Goal: Task Accomplishment & Management: Use online tool/utility

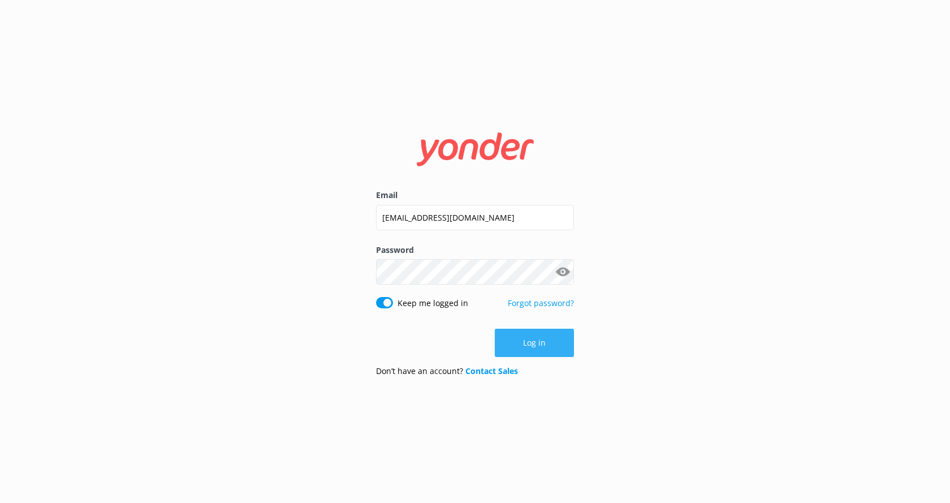
click at [533, 345] on button "Log in" at bounding box center [534, 343] width 79 height 28
